Goal: Task Accomplishment & Management: Manage account settings

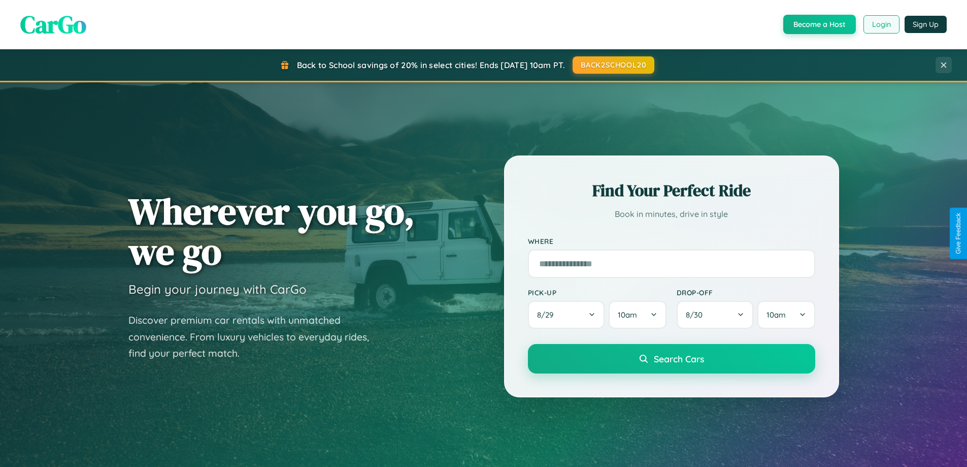
click at [881, 24] on button "Login" at bounding box center [882, 24] width 36 height 18
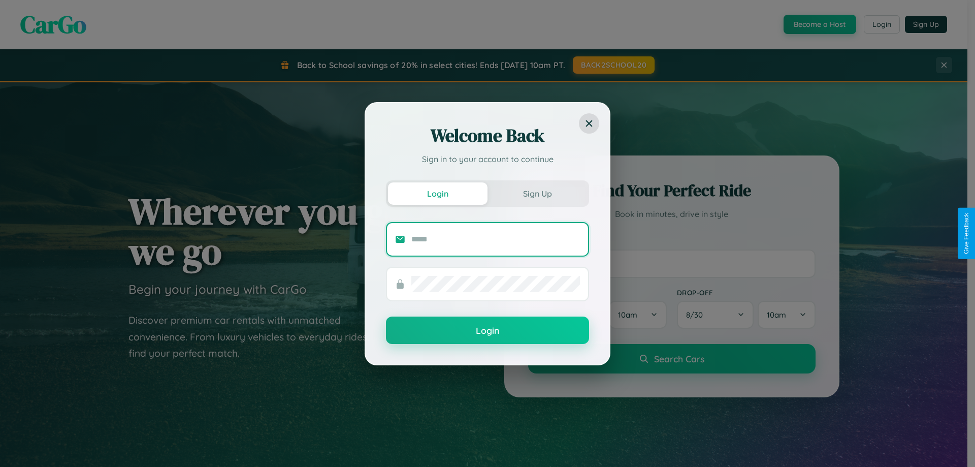
click at [496, 239] on input "text" at bounding box center [495, 239] width 169 height 16
type input "**********"
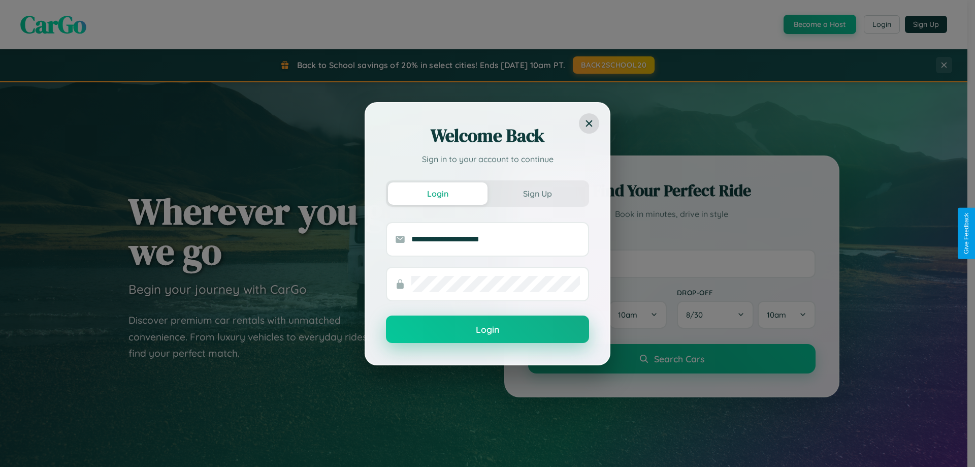
click at [487, 330] on button "Login" at bounding box center [487, 328] width 203 height 27
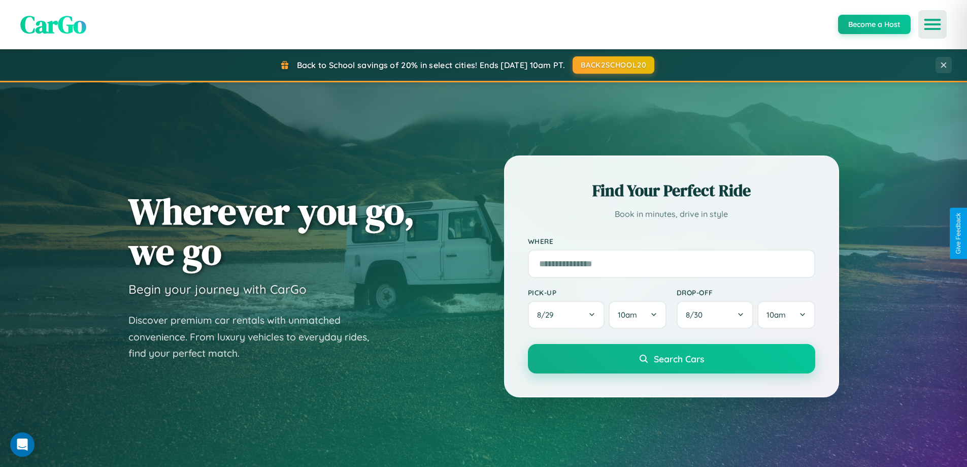
click at [933, 24] on icon "Open menu" at bounding box center [933, 24] width 15 height 9
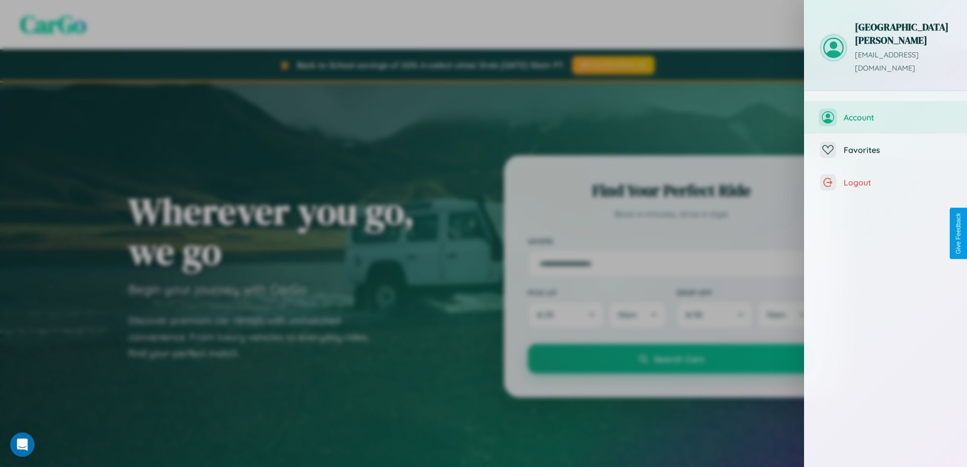
click at [886, 112] on span "Account" at bounding box center [898, 117] width 108 height 10
